Goal: Information Seeking & Learning: Compare options

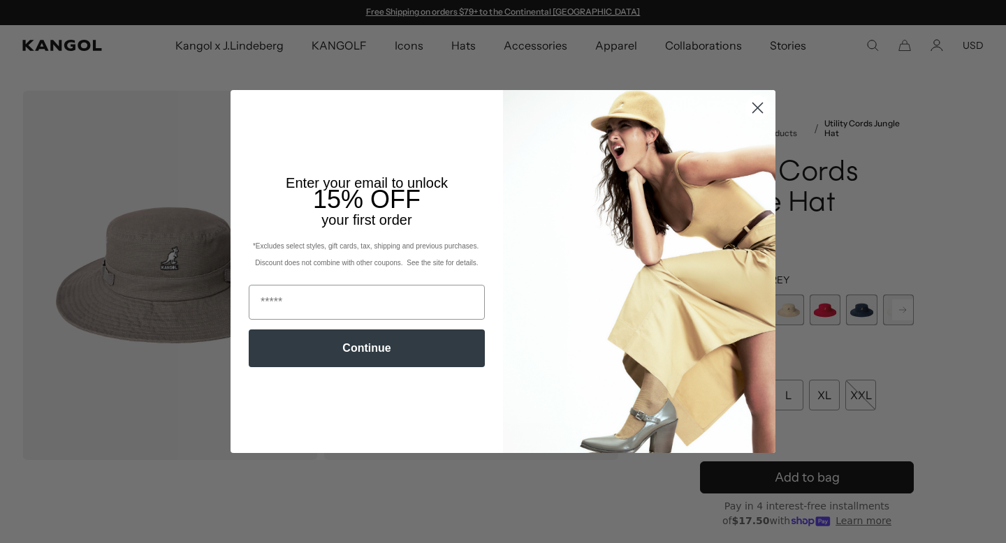
click at [759, 103] on circle "Close dialog" at bounding box center [757, 107] width 23 height 23
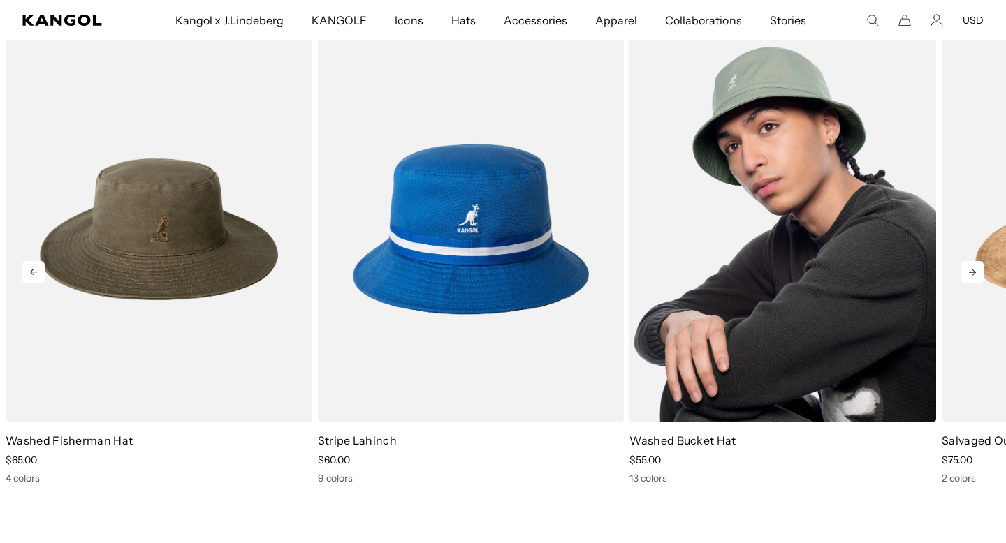
click at [822, 284] on img "3 of 5" at bounding box center [782, 229] width 307 height 385
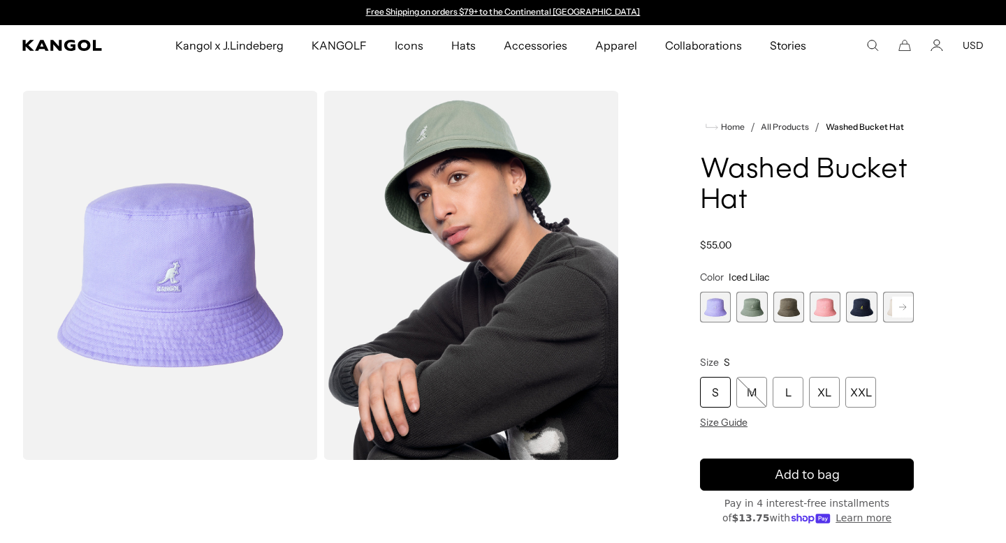
click at [791, 311] on span "3 of 13" at bounding box center [788, 307] width 31 height 31
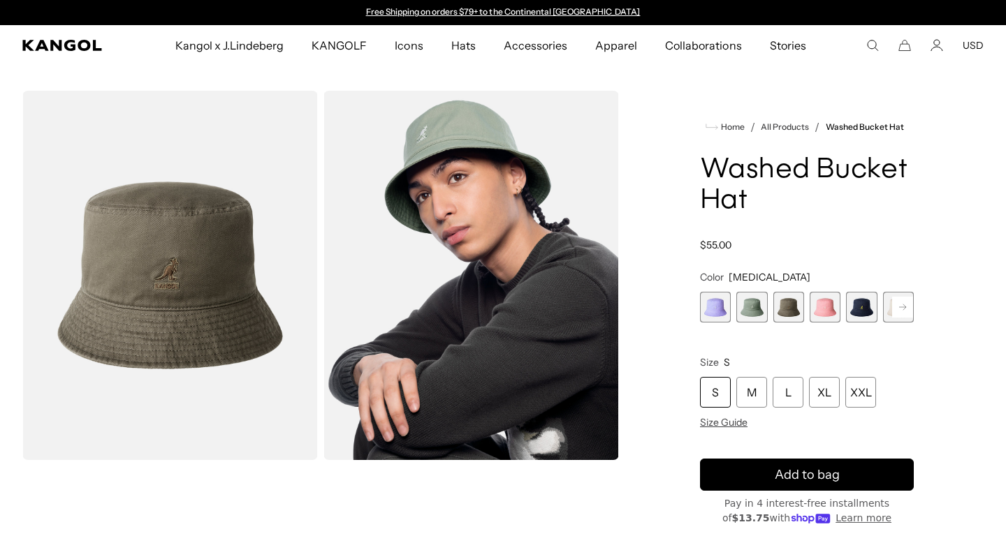
click at [749, 310] on span "2 of 13" at bounding box center [751, 307] width 31 height 31
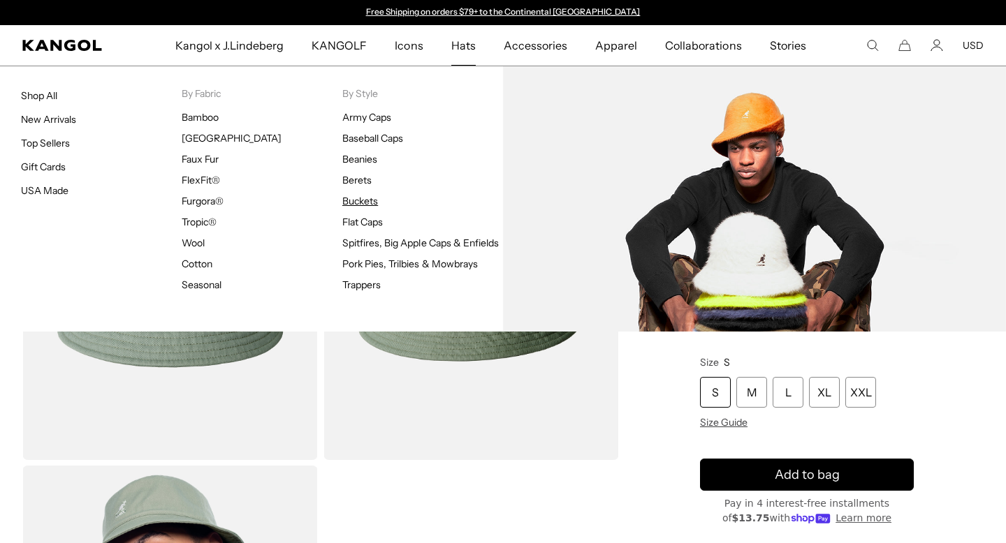
click at [363, 201] on link "Buckets" at bounding box center [360, 201] width 36 height 13
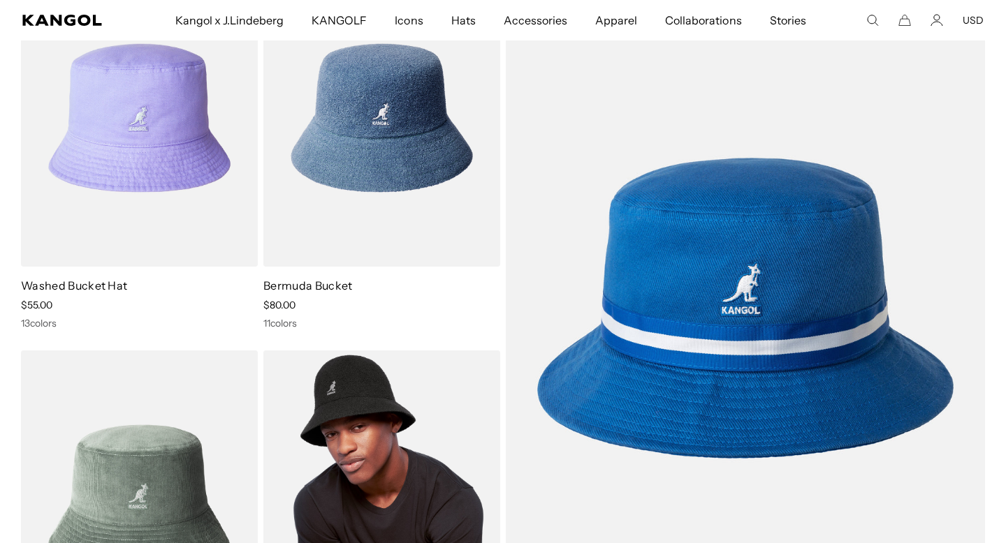
scroll to position [0, 288]
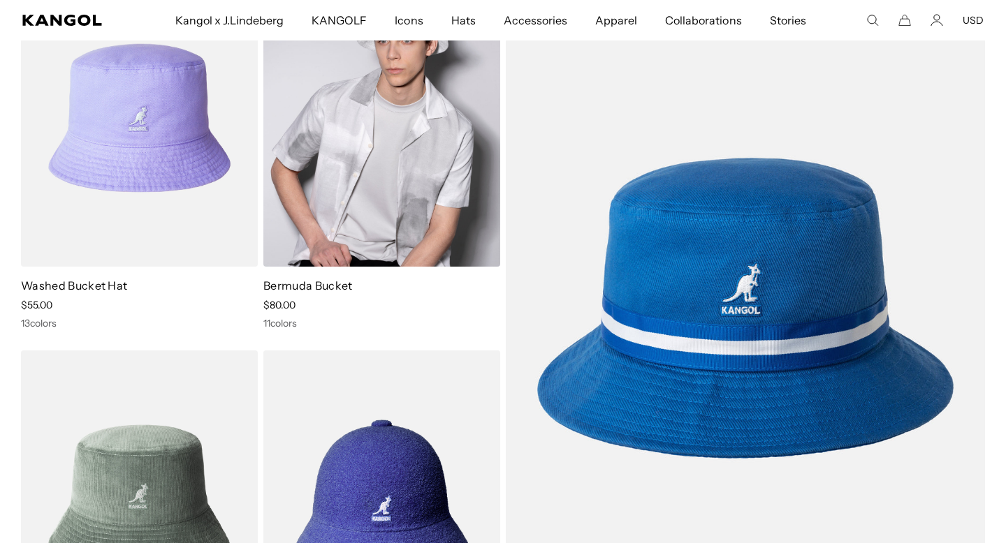
click at [364, 205] on img at bounding box center [381, 118] width 237 height 298
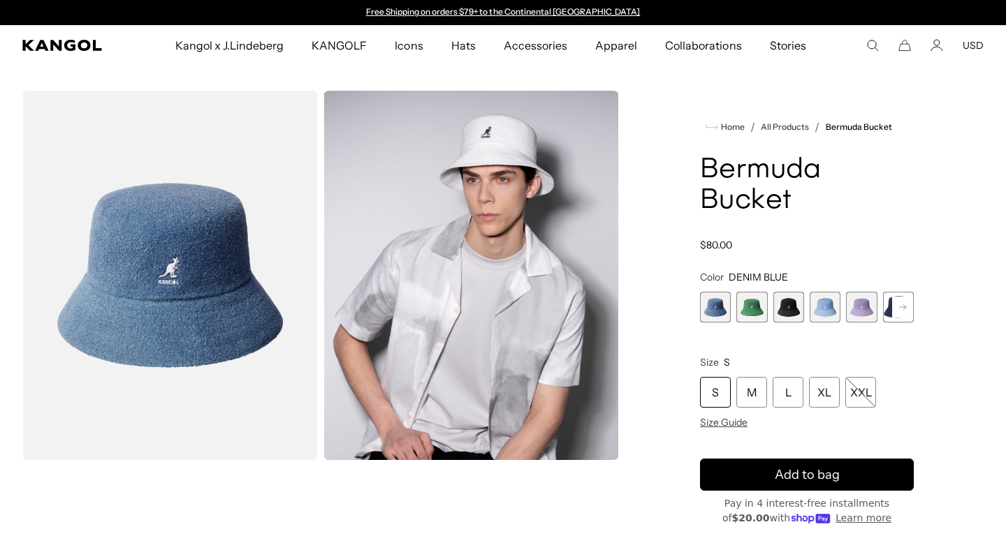
click at [905, 307] on icon at bounding box center [902, 308] width 7 height 6
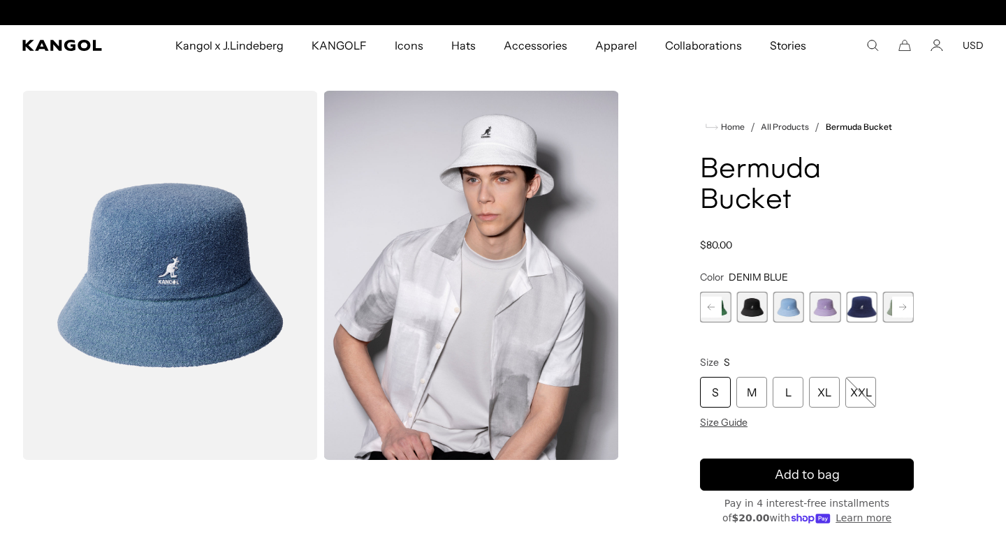
click at [859, 306] on span "6 of 11" at bounding box center [861, 307] width 31 height 31
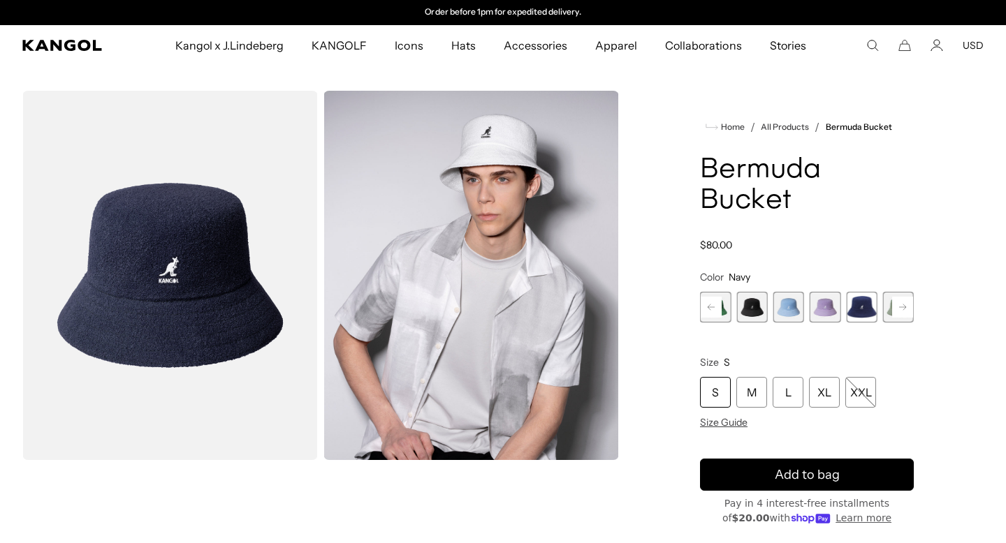
click at [897, 306] on rect at bounding box center [902, 307] width 21 height 21
click at [872, 307] on span "7 of 11" at bounding box center [861, 307] width 31 height 31
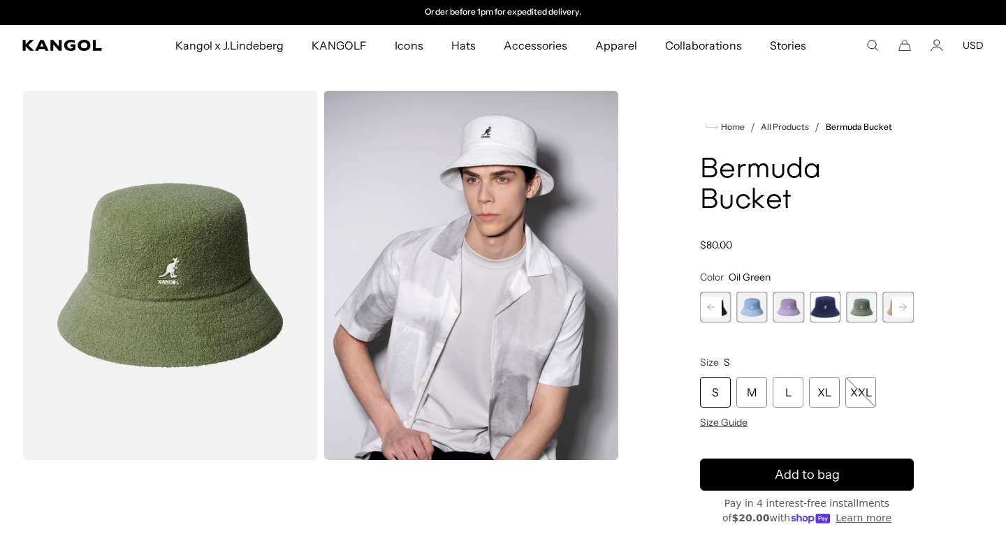
click at [902, 307] on icon at bounding box center [902, 308] width 7 height 6
click at [870, 309] on span "8 of 11" at bounding box center [861, 307] width 31 height 31
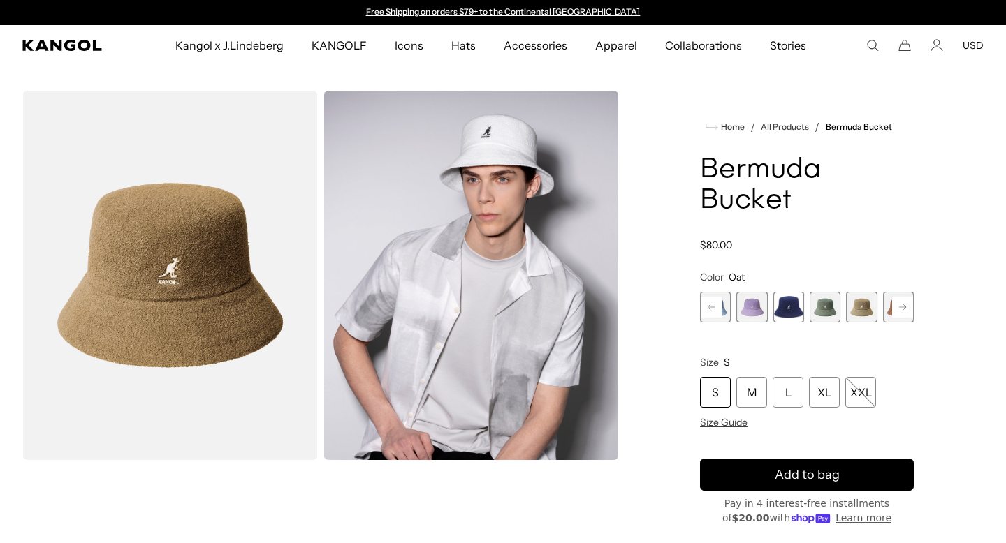
click at [909, 311] on rect at bounding box center [902, 307] width 21 height 21
click at [908, 311] on rect at bounding box center [902, 307] width 21 height 21
click at [869, 307] on span "10 of 11" at bounding box center [861, 307] width 31 height 31
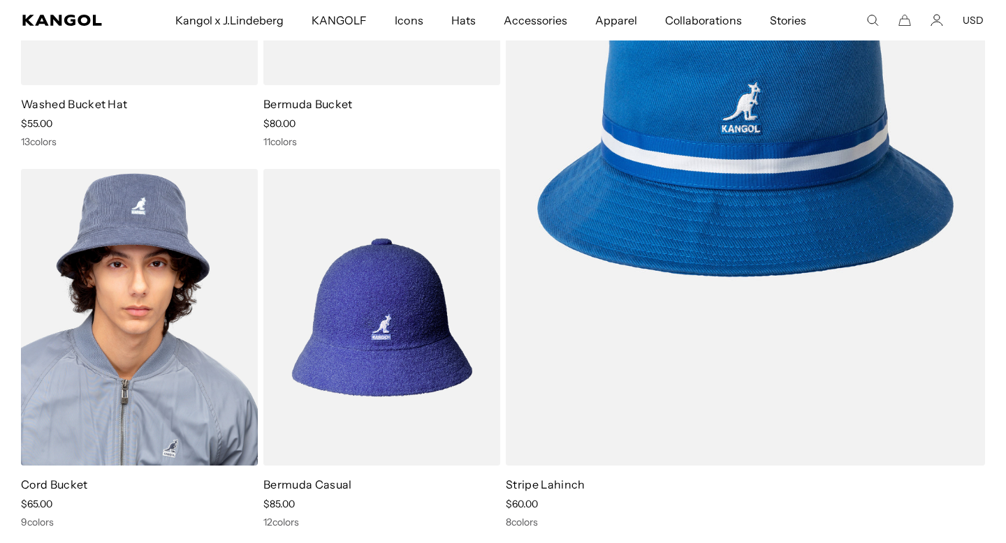
click at [178, 314] on img at bounding box center [139, 318] width 237 height 298
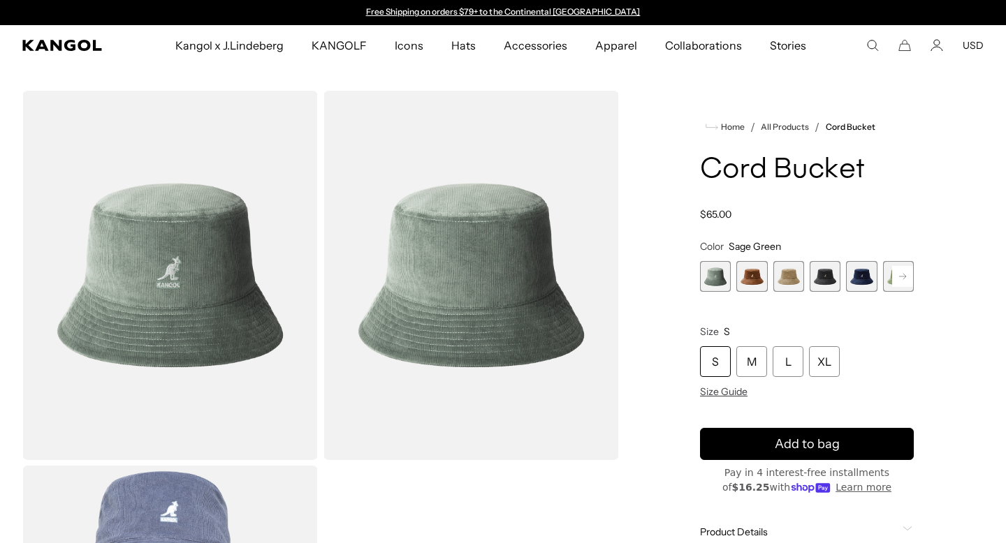
click at [779, 274] on span "3 of 9" at bounding box center [788, 276] width 31 height 31
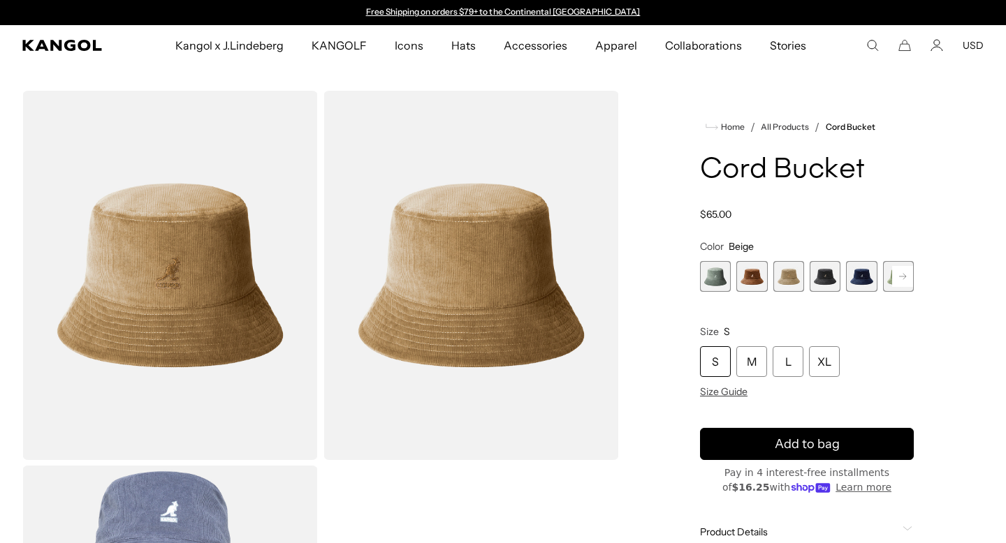
click at [712, 281] on span "1 of 9" at bounding box center [715, 276] width 31 height 31
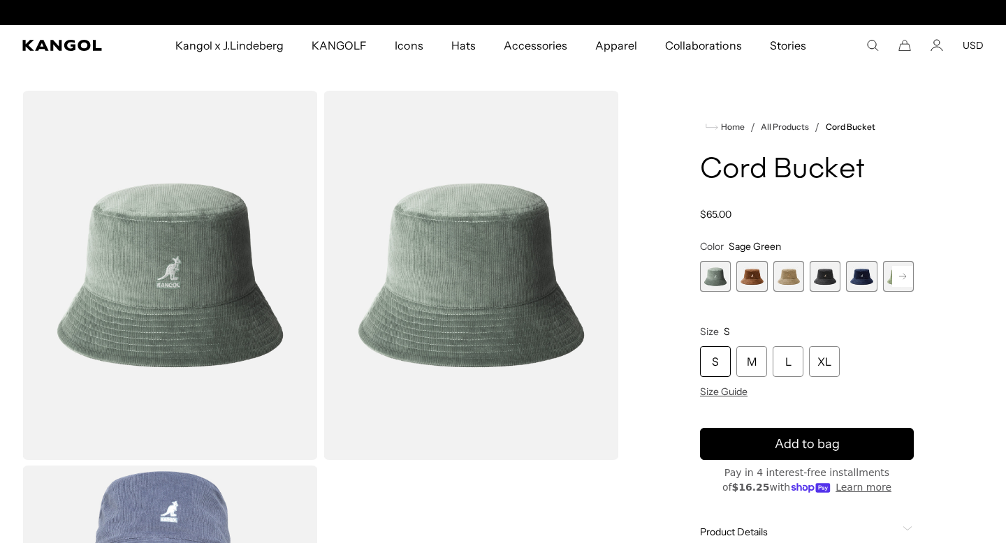
scroll to position [0, 288]
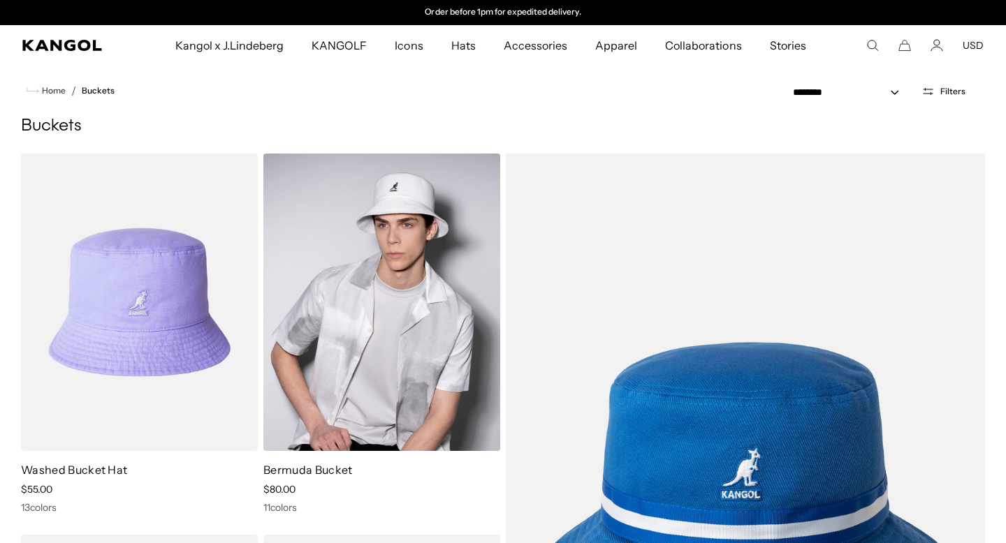
click at [379, 216] on img at bounding box center [381, 303] width 237 height 298
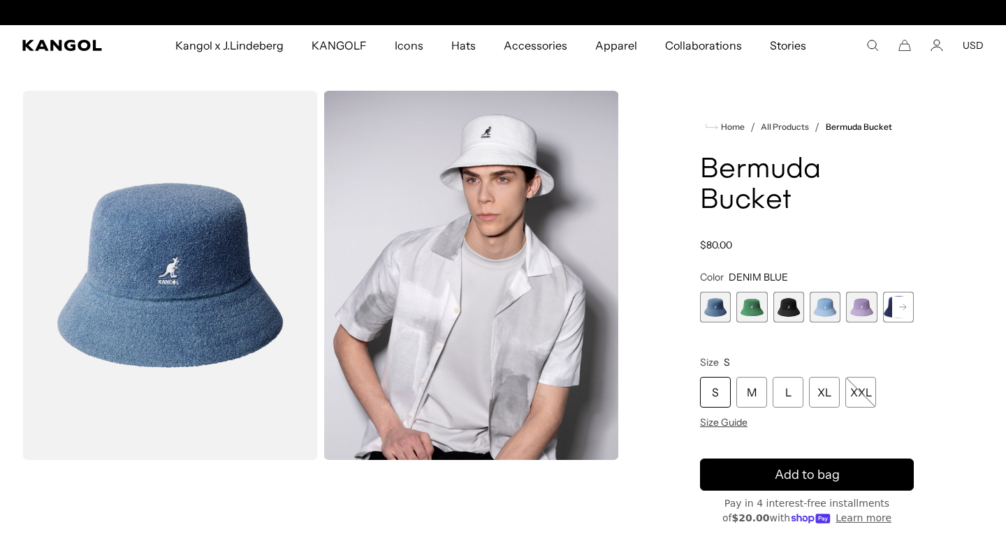
scroll to position [0, 288]
